Goal: Check status

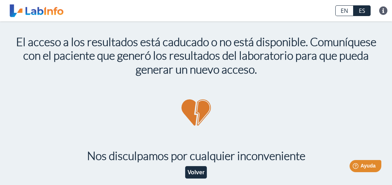
scroll to position [8, 0]
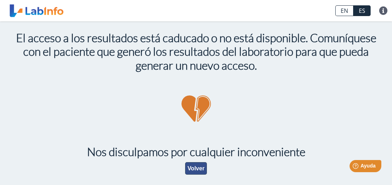
click at [191, 170] on button "Volver" at bounding box center [196, 168] width 22 height 12
